Goal: Task Accomplishment & Management: Manage account settings

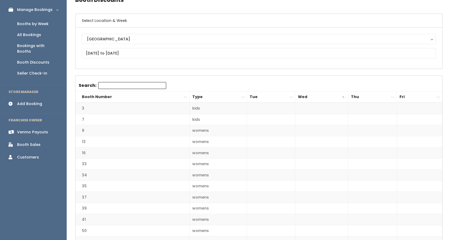
click at [33, 22] on div "Booths by Week" at bounding box center [33, 24] width 32 height 6
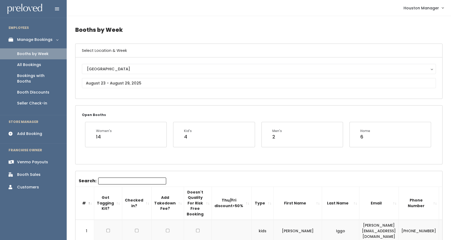
click at [31, 172] on div "Booth Sales" at bounding box center [28, 175] width 23 height 6
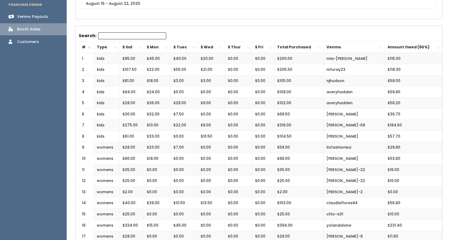
scroll to position [79, 0]
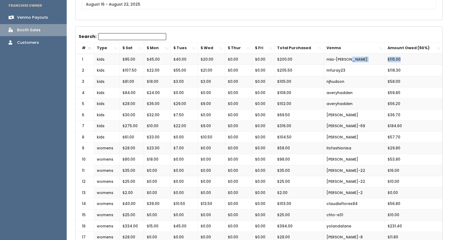
drag, startPoint x: 400, startPoint y: 58, endPoint x: 384, endPoint y: 60, distance: 16.1
click at [384, 60] on tr "1 kids $95.00 $45.00 $40.00 $20.00 $0.00 $0.00 $200.00 mia-[PERSON_NAME] $115.00" at bounding box center [259, 59] width 367 height 11
click at [393, 59] on td "$115.00" at bounding box center [413, 59] width 57 height 11
drag, startPoint x: 404, startPoint y: 60, endPoint x: 386, endPoint y: 59, distance: 17.9
click at [386, 59] on td "$115.00" at bounding box center [413, 59] width 57 height 11
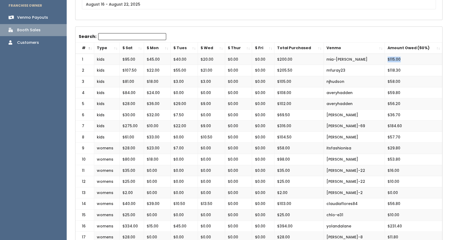
click at [401, 61] on td "$115.00" at bounding box center [413, 59] width 57 height 11
drag, startPoint x: 402, startPoint y: 57, endPoint x: 387, endPoint y: 58, distance: 14.5
click at [387, 58] on td "$115.00" at bounding box center [413, 59] width 57 height 11
click at [391, 60] on td "$115.00" at bounding box center [413, 59] width 57 height 11
drag, startPoint x: 401, startPoint y: 58, endPoint x: 384, endPoint y: 59, distance: 16.8
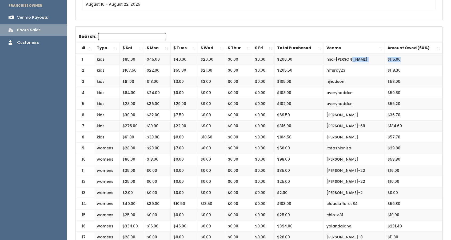
click at [384, 59] on tr "1 kids $95.00 $45.00 $40.00 $20.00 $0.00 $0.00 $200.00 mia-marquez $115.00" at bounding box center [259, 59] width 367 height 11
click at [412, 57] on td "$115.00" at bounding box center [413, 59] width 57 height 11
drag, startPoint x: 405, startPoint y: 59, endPoint x: 381, endPoint y: 56, distance: 24.2
click at [381, 56] on tr "1 kids $95.00 $45.00 $40.00 $20.00 $0.00 $0.00 $200.00 mia-marquez $115.00" at bounding box center [259, 59] width 367 height 11
drag, startPoint x: 411, startPoint y: 69, endPoint x: 386, endPoint y: 68, distance: 25.7
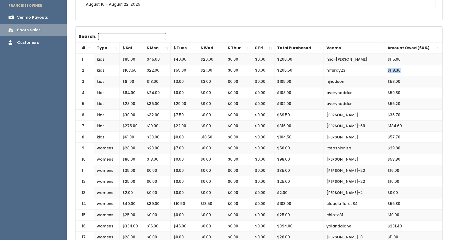
click at [386, 68] on td "$118.30" at bounding box center [413, 70] width 57 height 11
drag, startPoint x: 406, startPoint y: 56, endPoint x: 380, endPoint y: 58, distance: 25.1
click at [380, 58] on tr "1 kids $95.00 $45.00 $40.00 $20.00 $0.00 $0.00 $200.00 mia-marquez $115.00" at bounding box center [259, 59] width 367 height 11
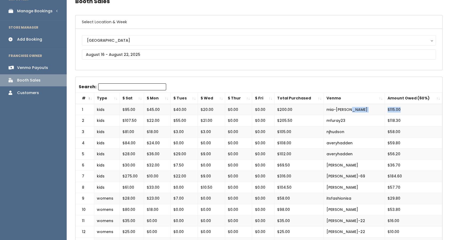
scroll to position [28, 0]
click at [34, 11] on div "Manage Bookings" at bounding box center [35, 12] width 36 height 6
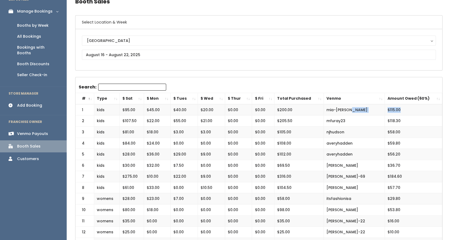
click at [41, 61] on div "Booth Discounts" at bounding box center [33, 64] width 32 height 6
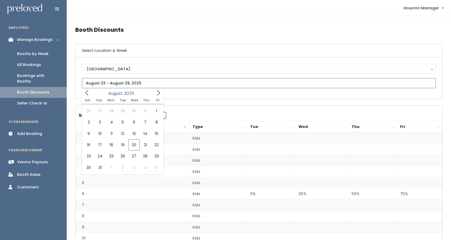
click at [138, 85] on input "text" at bounding box center [259, 83] width 354 height 10
type input "August 16 to August 22"
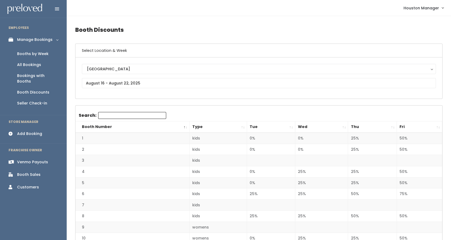
drag, startPoint x: 36, startPoint y: 174, endPoint x: 30, endPoint y: 170, distance: 7.1
click at [30, 172] on div "Booth Sales" at bounding box center [28, 175] width 23 height 6
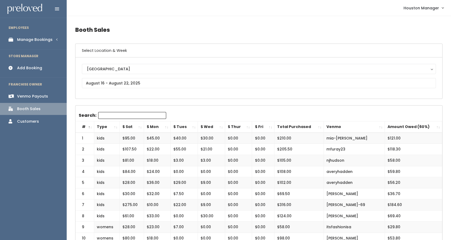
click at [37, 40] on div "Manage Bookings" at bounding box center [35, 40] width 36 height 6
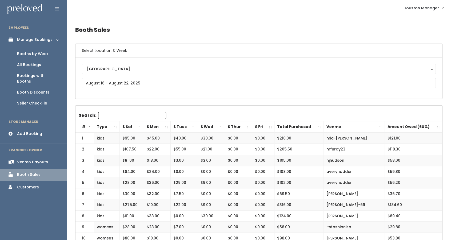
click at [34, 54] on div "Booths by Week" at bounding box center [33, 54] width 32 height 6
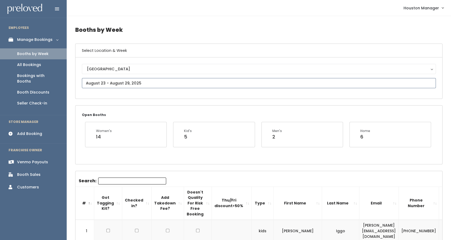
click at [150, 84] on input "text" at bounding box center [259, 83] width 354 height 10
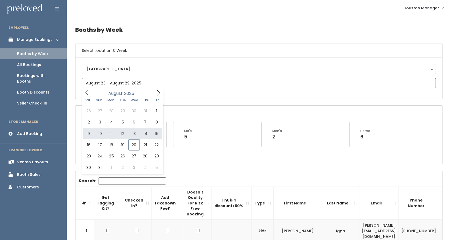
type input "[DATE] to [DATE]"
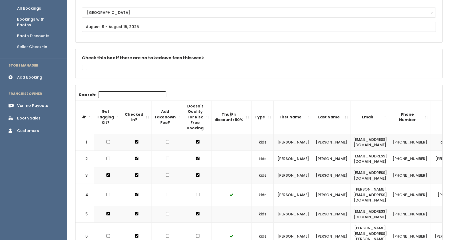
scroll to position [46, 0]
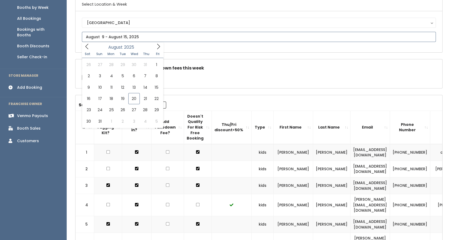
click at [139, 38] on input "text" at bounding box center [259, 37] width 354 height 10
type input "[DATE] to [DATE]"
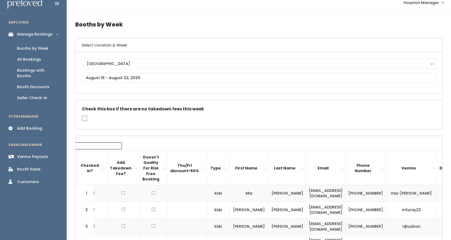
scroll to position [6, 0]
click at [143, 75] on input "text" at bounding box center [259, 77] width 354 height 10
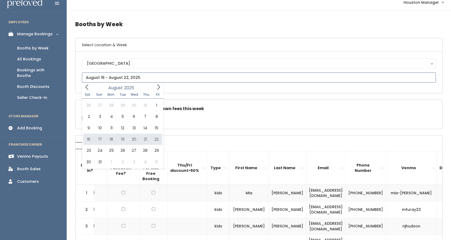
type input "[DATE] to [DATE]"
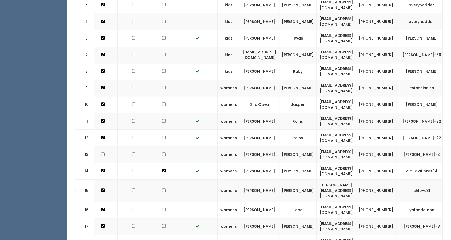
scroll to position [243, 0]
click at [334, 152] on td "[EMAIL_ADDRESS][DOMAIN_NAME]" at bounding box center [337, 154] width 40 height 17
copy tr "abmama9607@gmail.com"
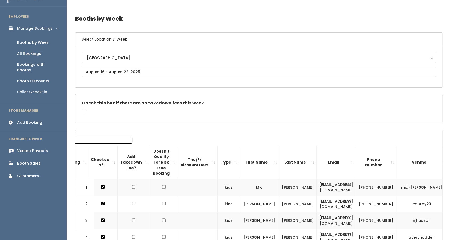
scroll to position [0, 0]
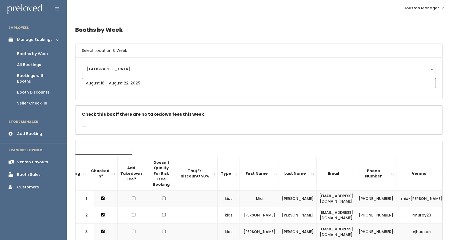
click at [166, 79] on input "text" at bounding box center [259, 83] width 354 height 10
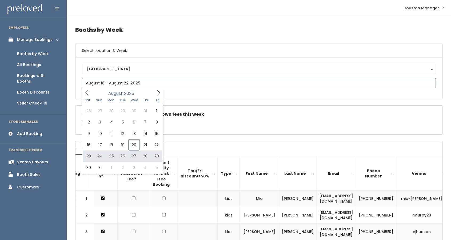
type input "August 23 to August 29"
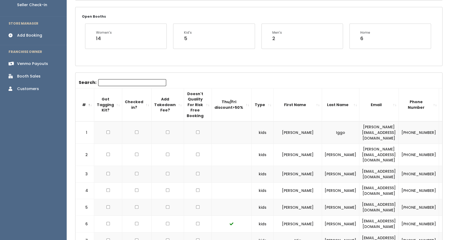
scroll to position [42, 0]
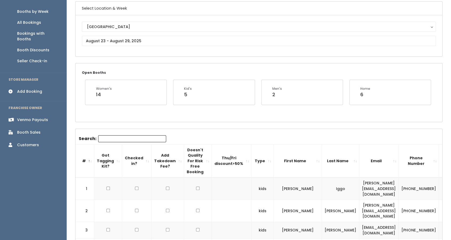
click at [31, 89] on div "Add Booking" at bounding box center [29, 92] width 25 height 6
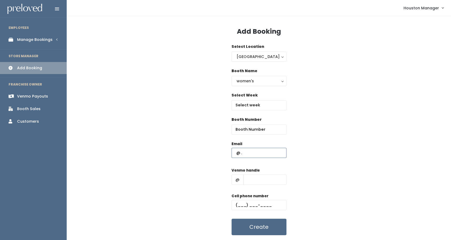
click at [257, 154] on input "text" at bounding box center [259, 153] width 55 height 10
paste input "[EMAIL_ADDRESS][DOMAIN_NAME]"
type input "[EMAIL_ADDRESS][DOMAIN_NAME]"
click at [252, 103] on input "text" at bounding box center [259, 105] width 55 height 10
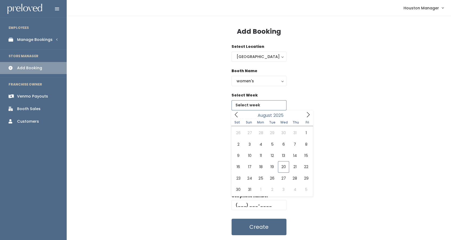
scroll to position [0, 0]
type input "[DATE] to [DATE]"
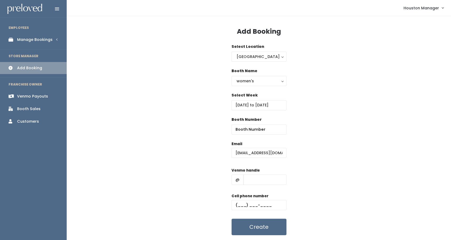
click at [254, 123] on div "Booth Number" at bounding box center [259, 126] width 55 height 18
click at [253, 128] on input "number" at bounding box center [259, 129] width 55 height 10
type input "13"
click at [265, 179] on input "text" at bounding box center [264, 179] width 43 height 10
type input "k"
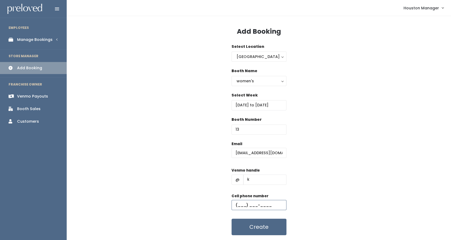
click at [238, 203] on input "text" at bounding box center [259, 205] width 55 height 10
type input "[PHONE_NUMBER]"
click at [253, 227] on button "Create" at bounding box center [259, 226] width 55 height 17
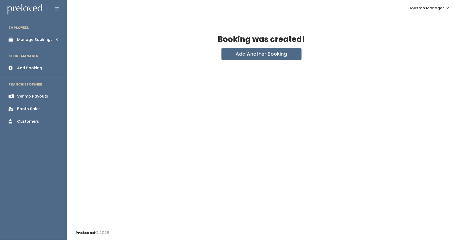
click at [37, 40] on div "Manage Bookings" at bounding box center [35, 40] width 36 height 6
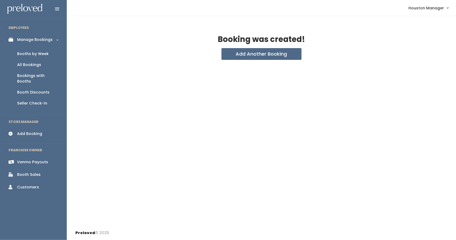
click at [35, 56] on div "Booths by Week" at bounding box center [33, 54] width 32 height 6
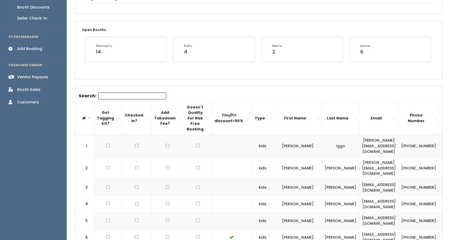
scroll to position [56, 0]
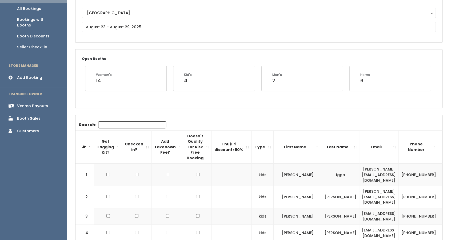
click at [100, 34] on div "Houston Houston" at bounding box center [259, 22] width 354 height 28
click at [101, 30] on input "text" at bounding box center [259, 27] width 354 height 10
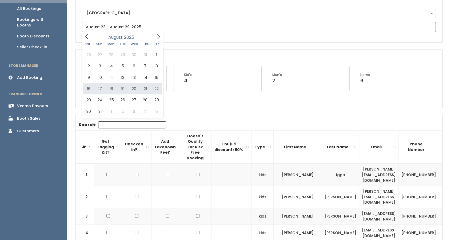
type input "August 16 to August 22"
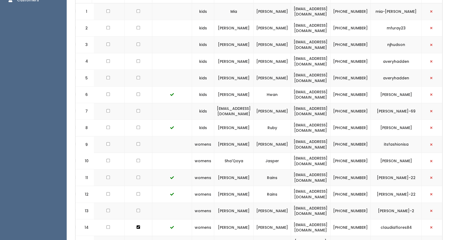
scroll to position [0, 60]
click at [431, 209] on span "button" at bounding box center [432, 210] width 2 height 3
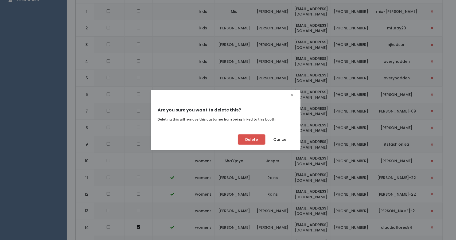
click at [254, 139] on button "Delete" at bounding box center [251, 139] width 27 height 10
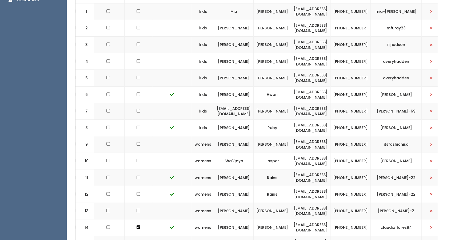
scroll to position [0, 55]
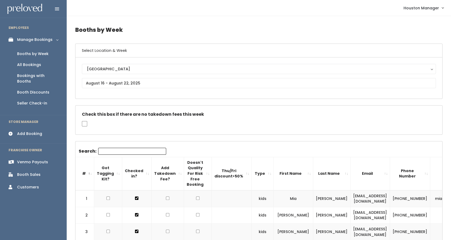
click at [35, 53] on div "Booths by Week" at bounding box center [33, 54] width 32 height 6
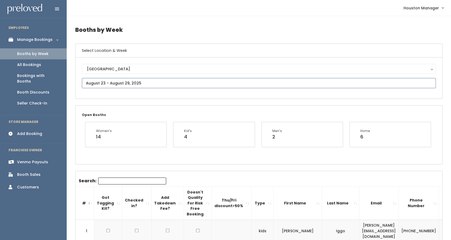
click at [138, 82] on input "text" at bounding box center [259, 83] width 354 height 10
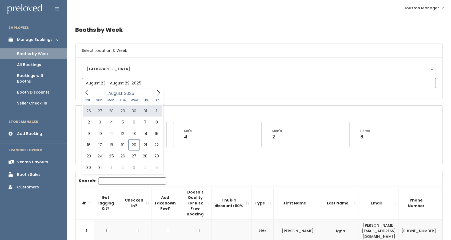
click at [160, 95] on icon at bounding box center [159, 93] width 6 height 6
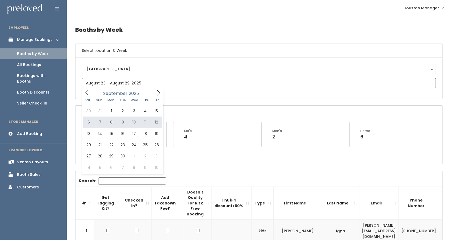
type input "[DATE] to [DATE]"
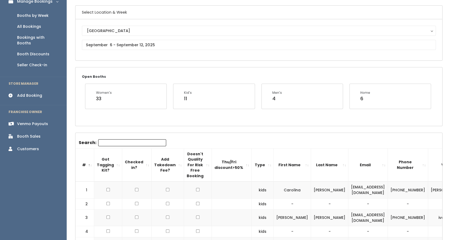
scroll to position [35, 0]
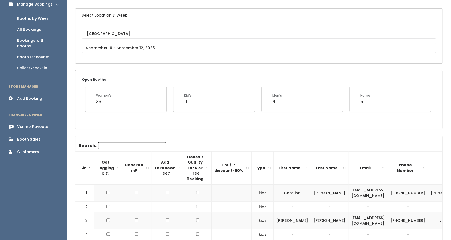
click at [124, 143] on input "Search:" at bounding box center [132, 145] width 68 height 7
paste input "Angela.Aquil@phs.hctx.ne"
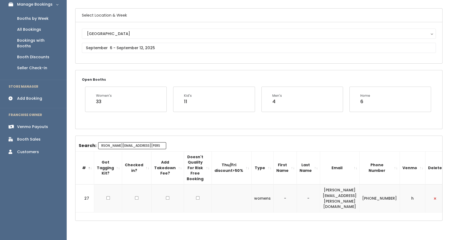
scroll to position [0, 6]
type input "Angela.Aquil@phs.hctx.net"
click at [33, 18] on div "Booths by Week" at bounding box center [33, 19] width 32 height 6
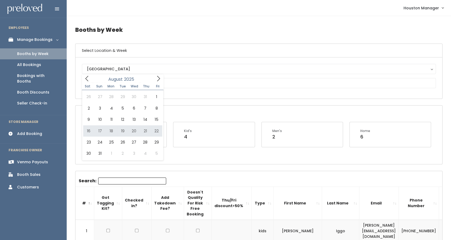
type input "[DATE] to [DATE]"
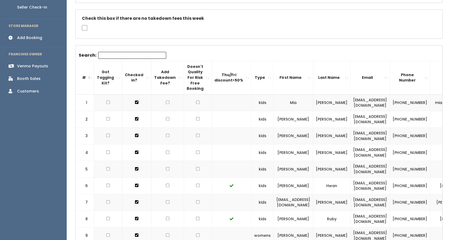
scroll to position [49, 0]
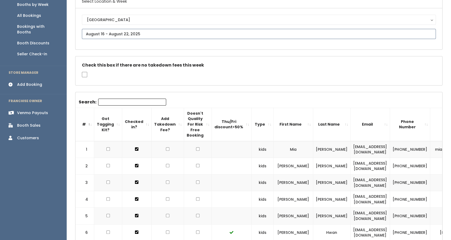
click at [184, 34] on input "text" at bounding box center [259, 34] width 354 height 10
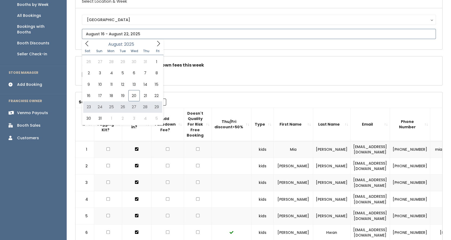
type input "[DATE] to [DATE]"
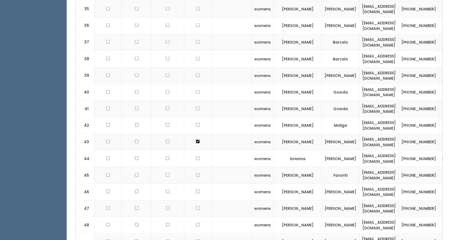
scroll to position [756, 0]
